Goal: Information Seeking & Learning: Find specific fact

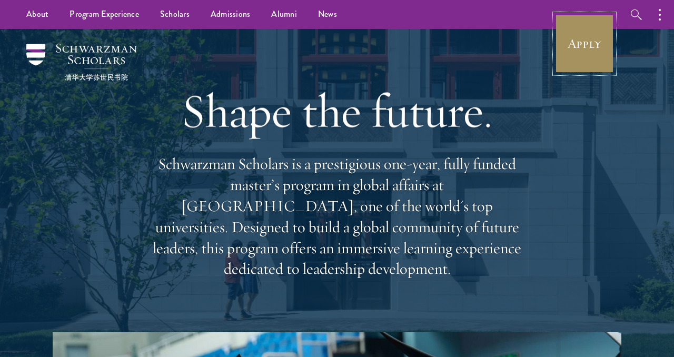
click at [578, 47] on link "Apply" at bounding box center [584, 43] width 59 height 59
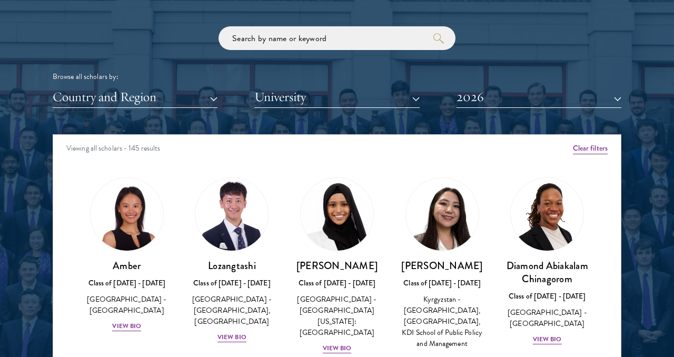
scroll to position [1256, 0]
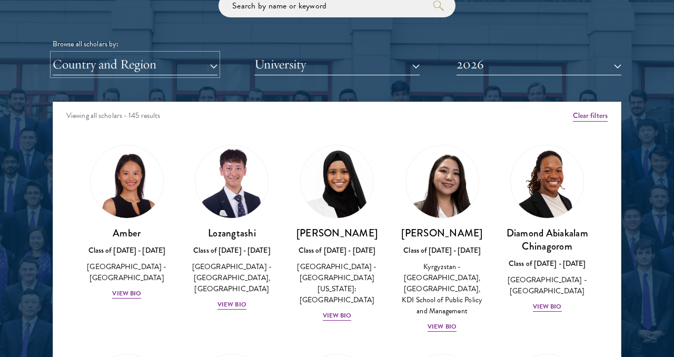
click at [209, 57] on button "Country and Region" at bounding box center [135, 65] width 165 height 22
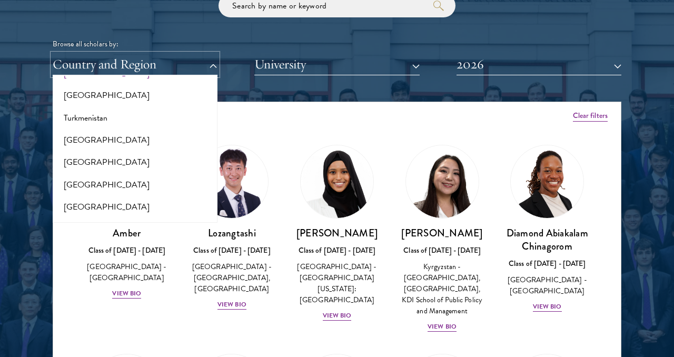
scroll to position [2107, 0]
click at [98, 195] on button "[GEOGRAPHIC_DATA]" at bounding box center [135, 206] width 158 height 22
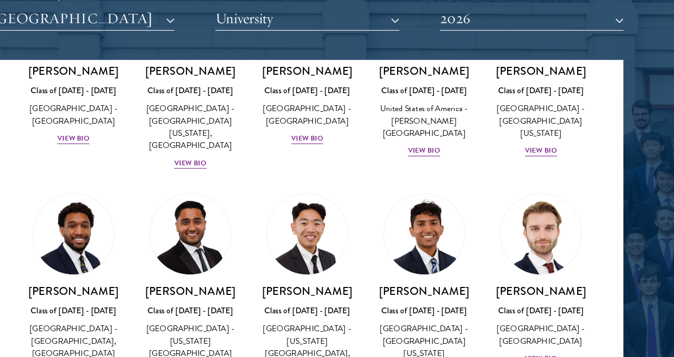
scroll to position [1877, 0]
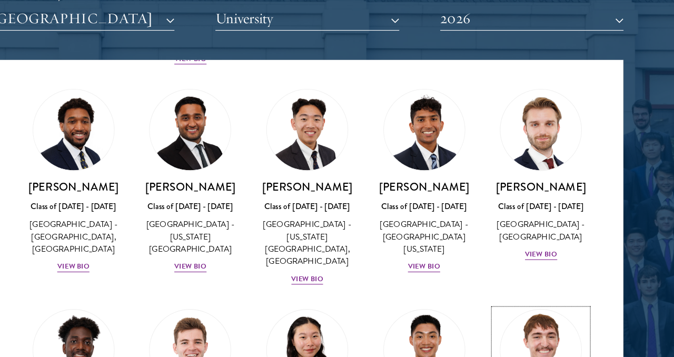
click at [552, 275] on img at bounding box center [547, 315] width 80 height 80
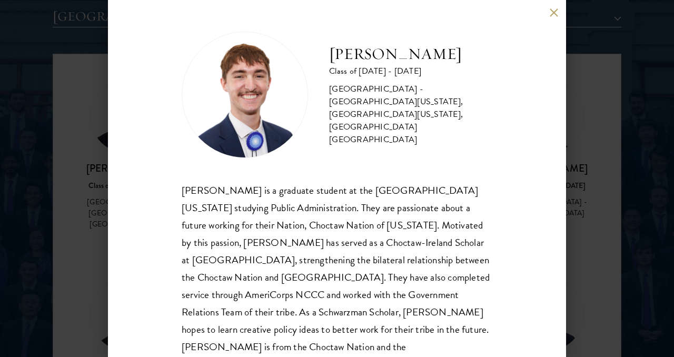
click at [69, 178] on div "[PERSON_NAME] Class of [DATE] - [DATE] [GEOGRAPHIC_DATA] - [GEOGRAPHIC_DATA][US…" at bounding box center [337, 178] width 674 height 357
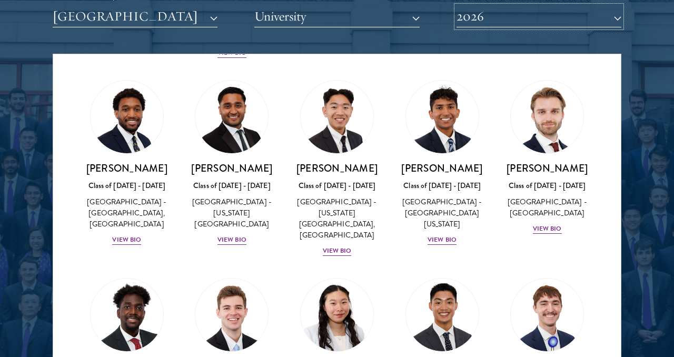
click at [551, 7] on button "2026" at bounding box center [538, 17] width 165 height 22
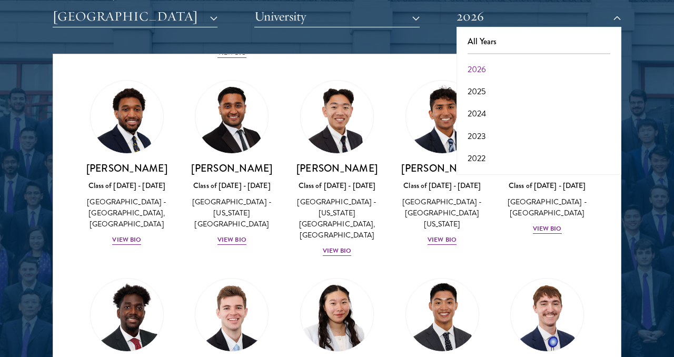
drag, startPoint x: 642, startPoint y: 181, endPoint x: 618, endPoint y: 125, distance: 60.1
click at [642, 181] on div at bounding box center [337, 102] width 674 height 640
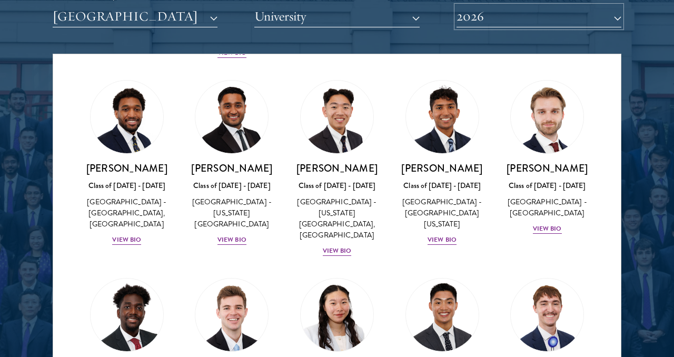
click at [596, 26] on button "2026" at bounding box center [538, 17] width 165 height 22
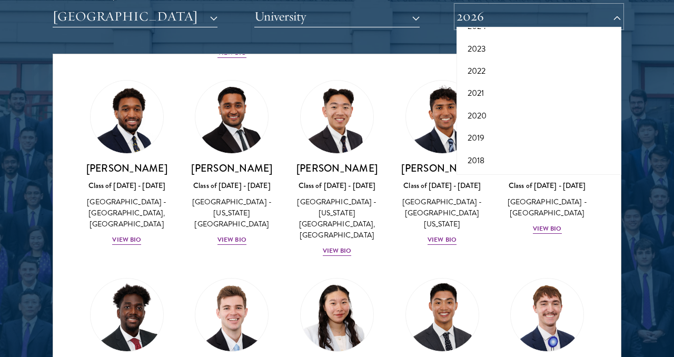
scroll to position [109, 0]
click at [479, 155] on button "2017" at bounding box center [538, 160] width 158 height 22
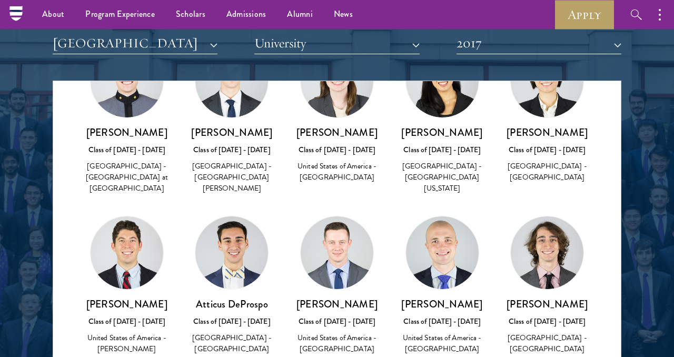
scroll to position [131, 0]
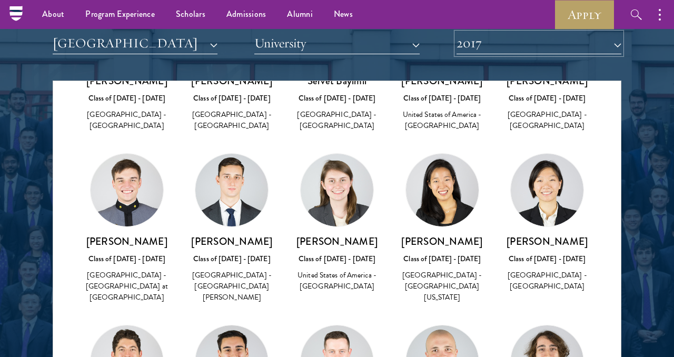
click at [513, 43] on button "2017" at bounding box center [538, 44] width 165 height 22
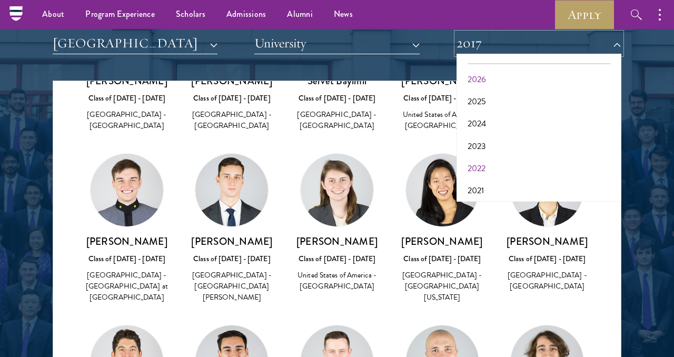
scroll to position [6, 0]
click at [477, 110] on button "2025" at bounding box center [538, 113] width 158 height 22
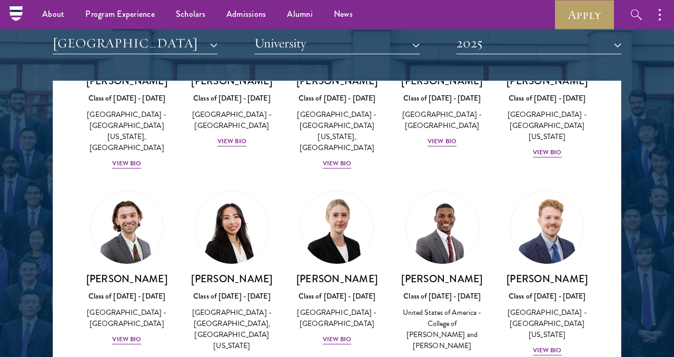
scroll to position [572, 0]
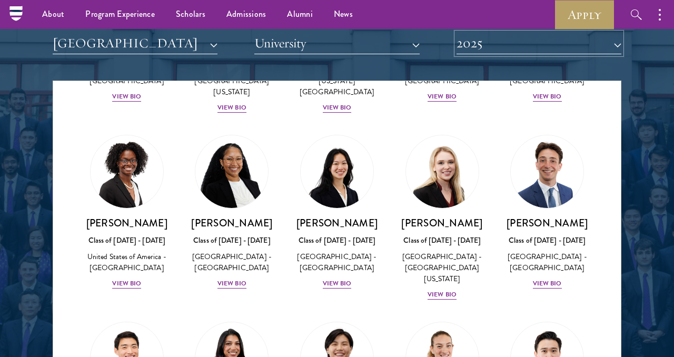
click at [497, 43] on button "2025" at bounding box center [538, 44] width 165 height 22
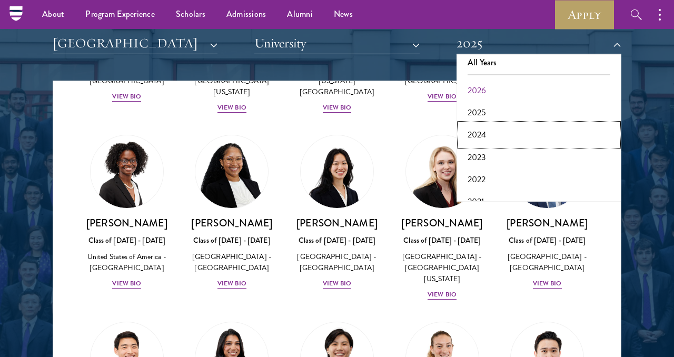
click at [474, 132] on button "2024" at bounding box center [538, 135] width 158 height 22
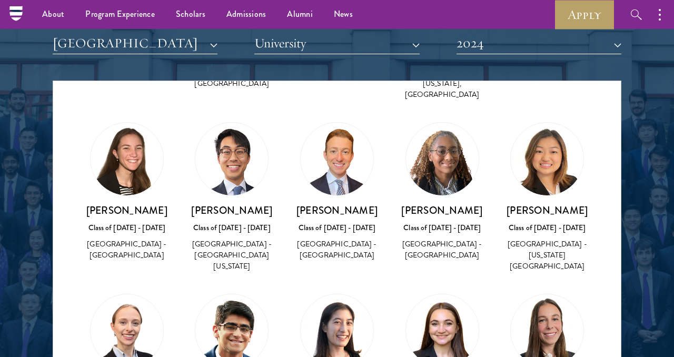
scroll to position [795, 0]
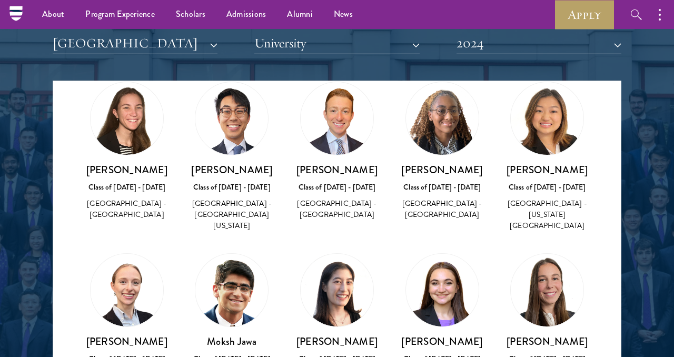
click at [335, 335] on h3 "[PERSON_NAME]" at bounding box center [337, 341] width 84 height 13
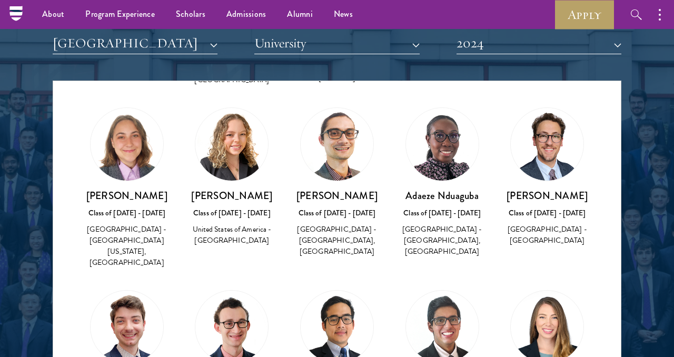
scroll to position [1297, 0]
click at [503, 41] on button "2024" at bounding box center [538, 44] width 165 height 22
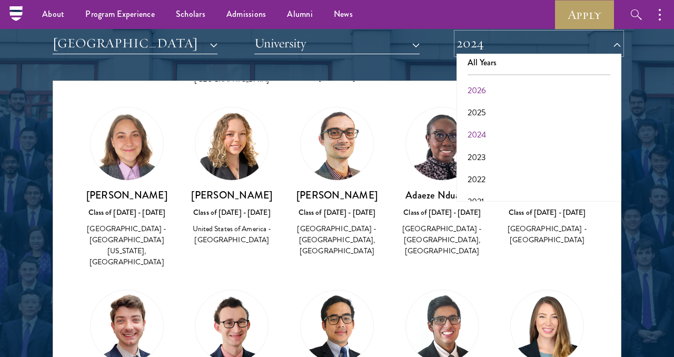
scroll to position [109, 0]
click at [551, 185] on button "2017" at bounding box center [538, 187] width 158 height 22
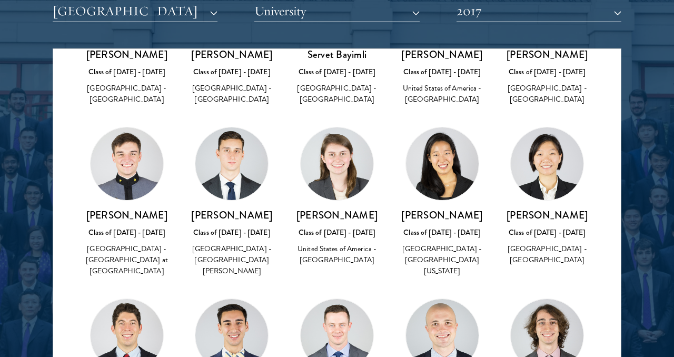
scroll to position [127, 0]
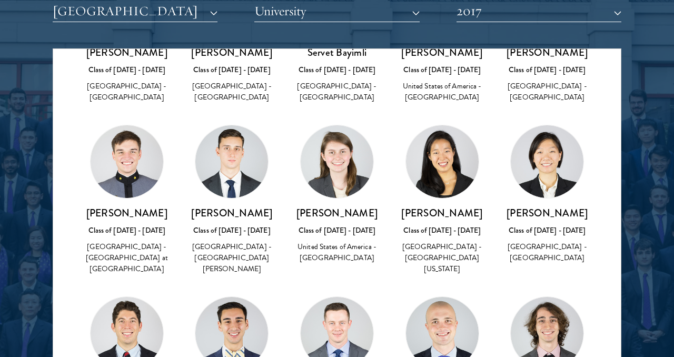
drag, startPoint x: 353, startPoint y: 231, endPoint x: 297, endPoint y: 215, distance: 58.5
click at [297, 215] on h3 "[PERSON_NAME]" at bounding box center [337, 212] width 84 height 13
copy h3 "[PERSON_NAME]"
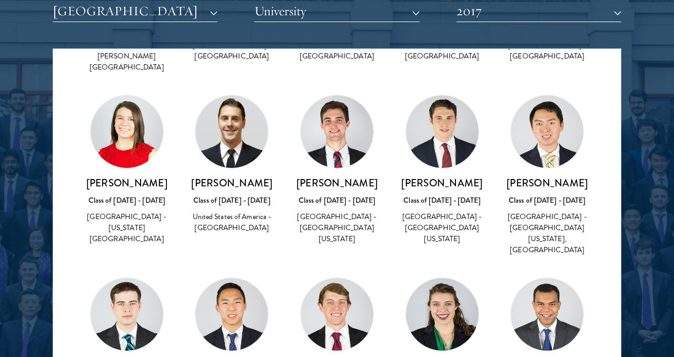
scroll to position [510, 0]
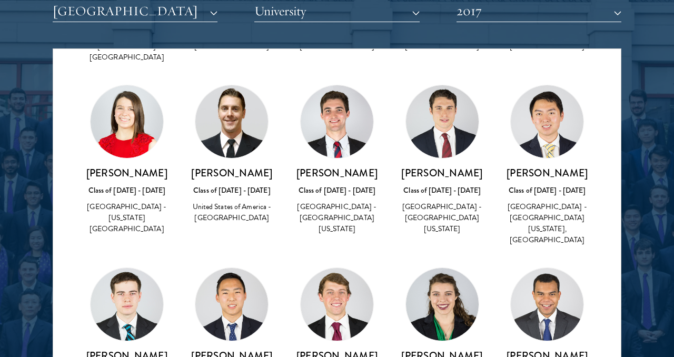
drag, startPoint x: 305, startPoint y: 174, endPoint x: 370, endPoint y: 175, distance: 64.7
click at [370, 175] on h3 "[PERSON_NAME]" at bounding box center [337, 172] width 84 height 13
copy h3 "[PERSON_NAME]"
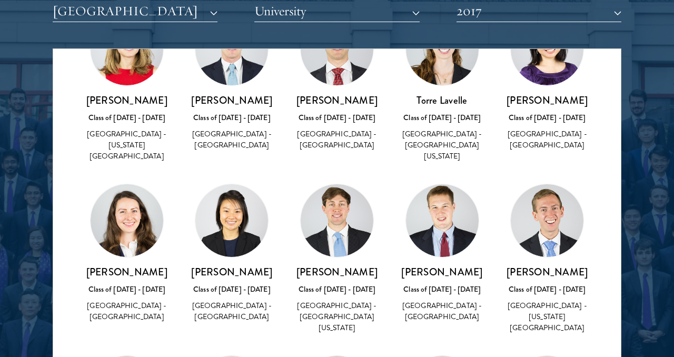
scroll to position [953, 0]
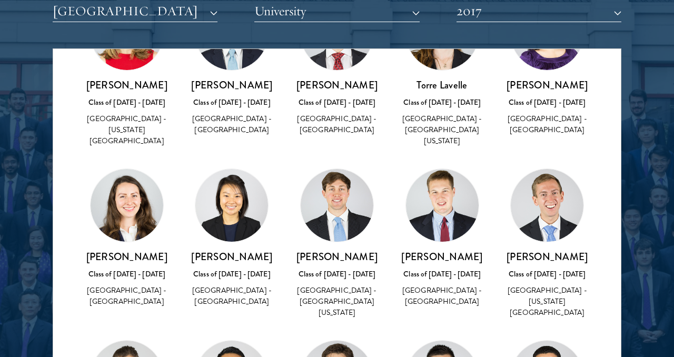
drag, startPoint x: 151, startPoint y: 253, endPoint x: 87, endPoint y: 235, distance: 66.1
click at [87, 250] on h3 "[PERSON_NAME]" at bounding box center [127, 256] width 84 height 13
copy h3 "[PERSON_NAME]"
drag, startPoint x: 213, startPoint y: 236, endPoint x: 252, endPoint y: 237, distance: 39.0
click at [252, 250] on h3 "[PERSON_NAME]" at bounding box center [232, 256] width 84 height 13
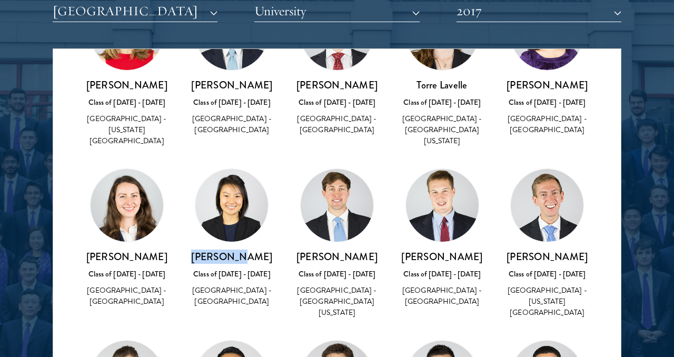
copy h3 "[PERSON_NAME]"
